Goal: Task Accomplishment & Management: Manage account settings

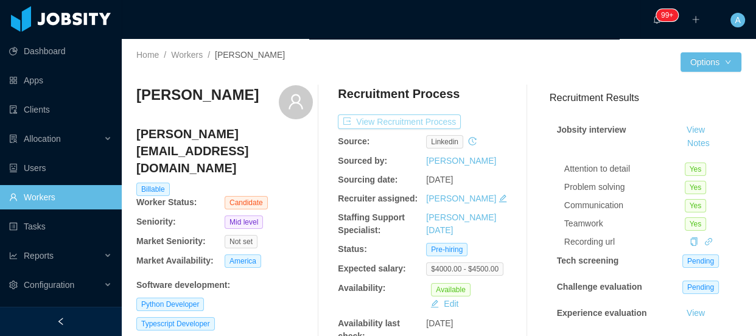
click at [447, 121] on button "View Recruitment Process" at bounding box center [399, 121] width 123 height 15
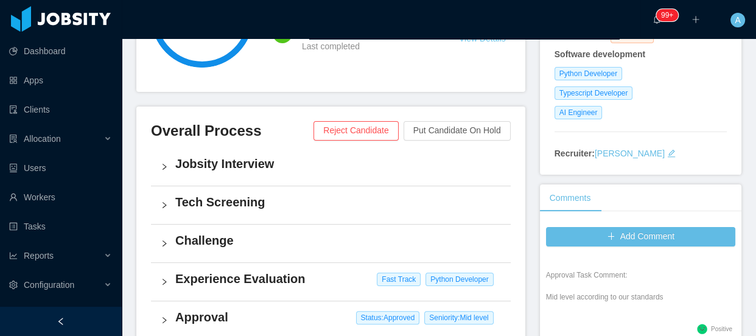
scroll to position [207, 0]
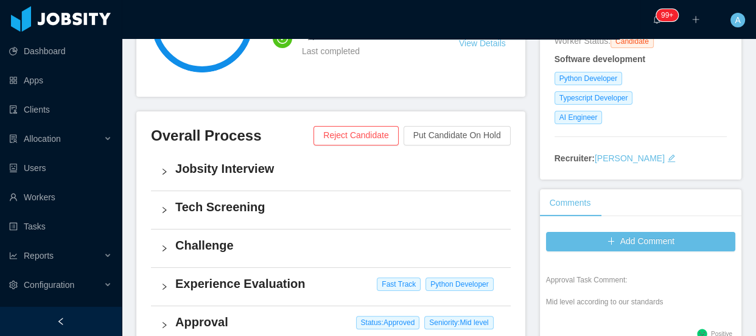
drag, startPoint x: 743, startPoint y: 89, endPoint x: 743, endPoint y: 72, distance: 16.4
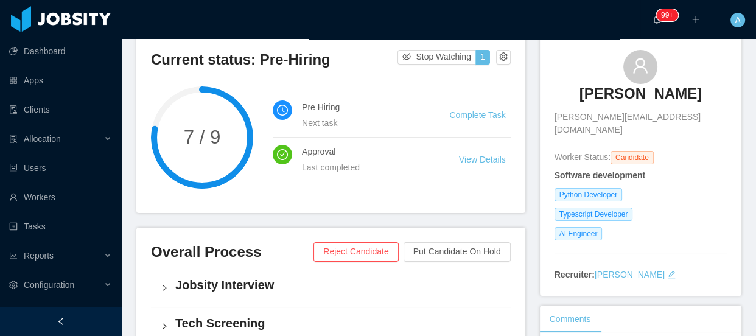
scroll to position [85, 0]
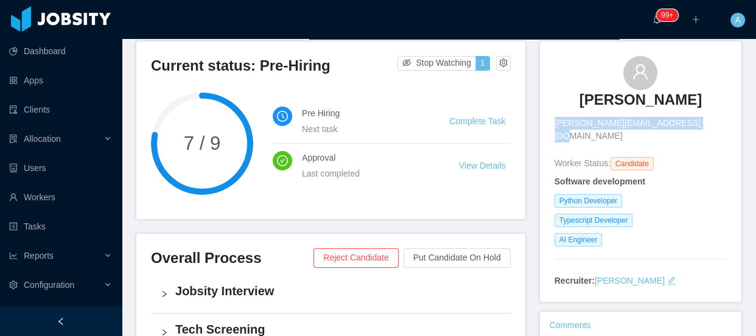
drag, startPoint x: 566, startPoint y: 123, endPoint x: 696, endPoint y: 124, distance: 130.3
click at [696, 124] on div "[PERSON_NAME] [PERSON_NAME][EMAIL_ADDRESS][DOMAIN_NAME]" at bounding box center [640, 99] width 172 height 86
copy span "[PERSON_NAME][EMAIL_ADDRESS][DOMAIN_NAME]"
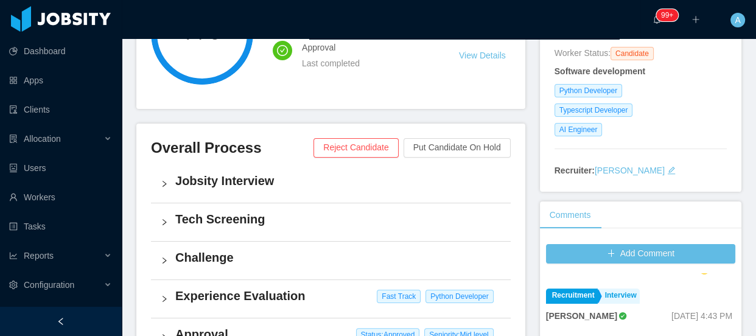
scroll to position [203, 0]
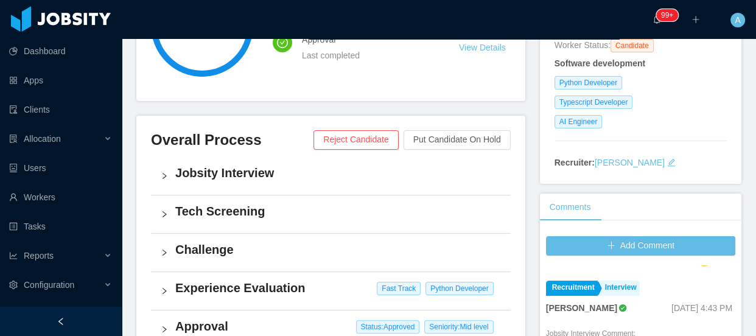
click at [652, 156] on div "Recruiter: [PERSON_NAME]" at bounding box center [640, 162] width 172 height 13
drag, startPoint x: 647, startPoint y: 150, endPoint x: 652, endPoint y: 156, distance: 7.3
click at [652, 156] on div "Recruiter: [PERSON_NAME]" at bounding box center [640, 162] width 172 height 13
click at [641, 158] on link "[PERSON_NAME]" at bounding box center [630, 163] width 70 height 10
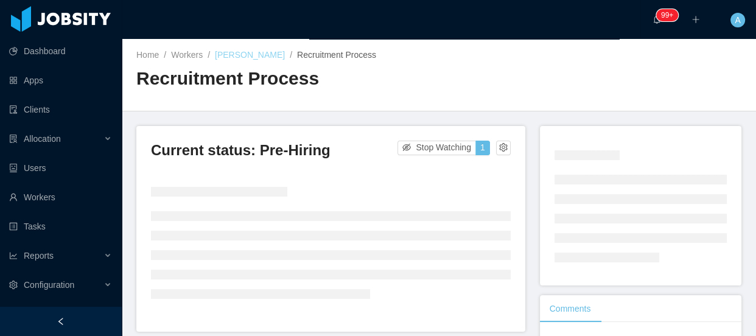
click at [237, 52] on link "[PERSON_NAME]" at bounding box center [250, 55] width 70 height 10
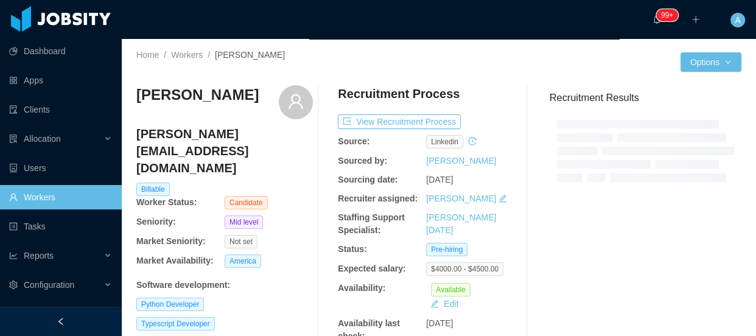
scroll to position [43, 0]
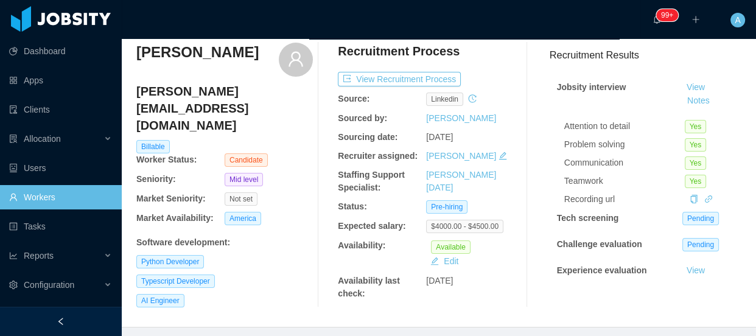
click at [499, 158] on icon "icon: edit" at bounding box center [503, 156] width 8 height 8
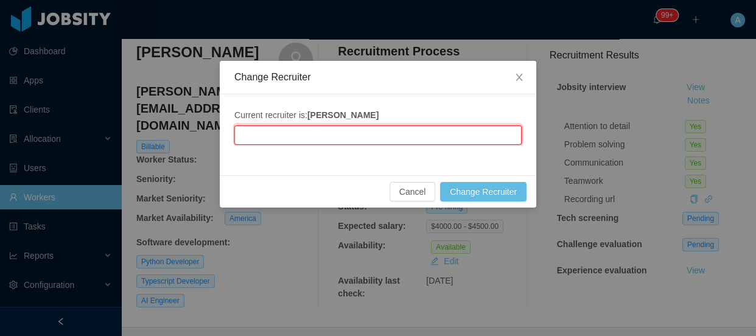
click at [393, 136] on input "text" at bounding box center [377, 134] width 287 height 19
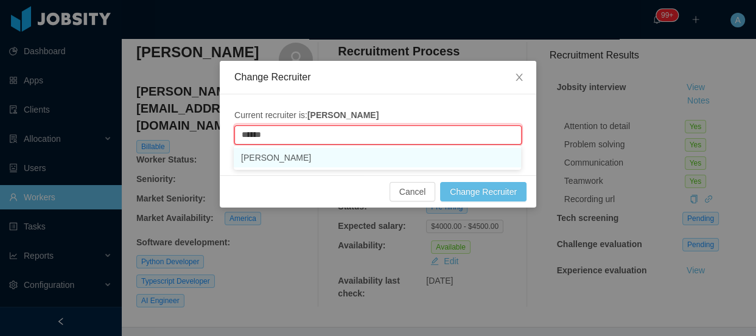
click at [358, 153] on li "[PERSON_NAME]" at bounding box center [377, 157] width 287 height 19
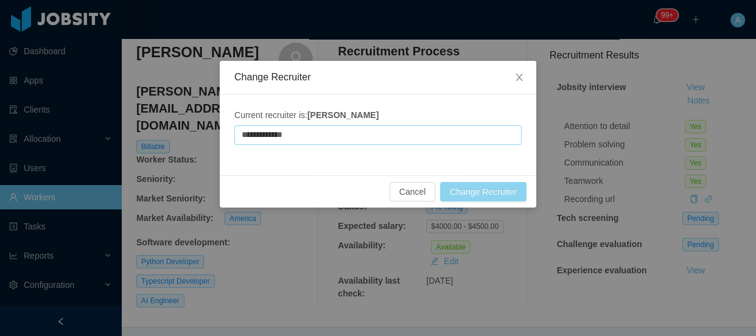
type input "**********"
click at [483, 189] on button "Change Recruiter" at bounding box center [483, 191] width 86 height 19
